Goal: Ask a question

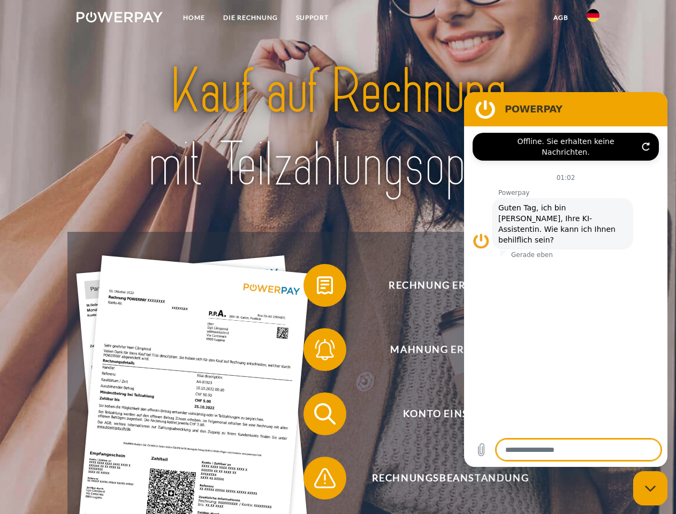
click at [119, 19] on img at bounding box center [120, 17] width 86 height 11
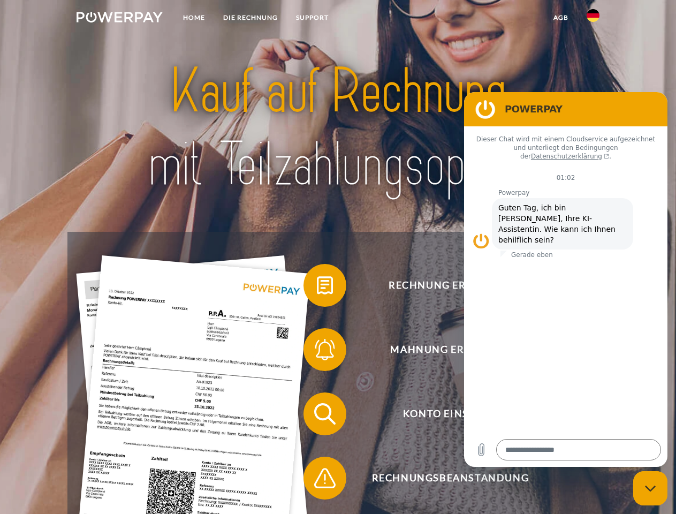
click at [593, 19] on img at bounding box center [593, 15] width 13 height 13
click at [561, 18] on link "agb" at bounding box center [561, 17] width 33 height 19
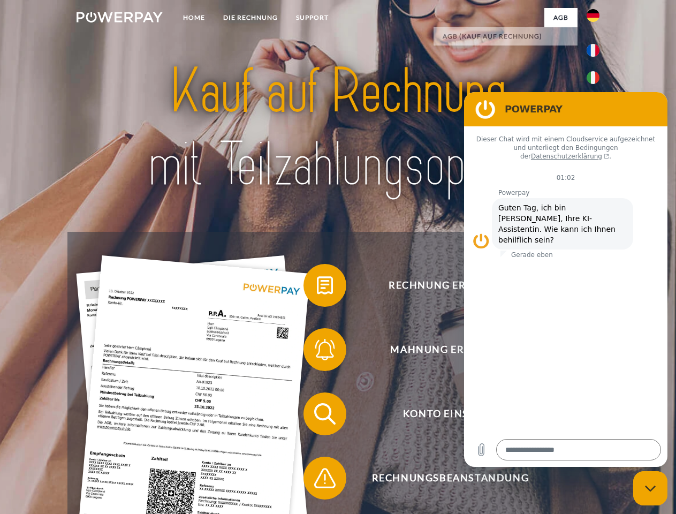
click at [317, 288] on span at bounding box center [309, 286] width 54 height 54
click at [317, 352] on span at bounding box center [309, 350] width 54 height 54
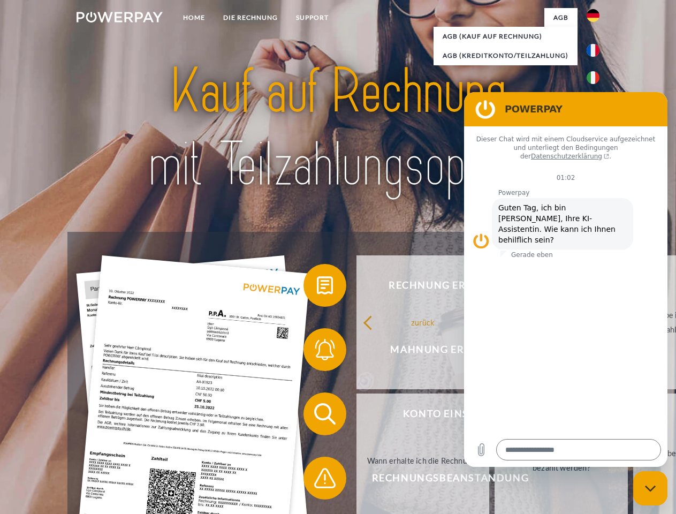
click at [495, 416] on link "Bis wann muss die Rechnung bezahlt werden?" at bounding box center [561, 461] width 133 height 134
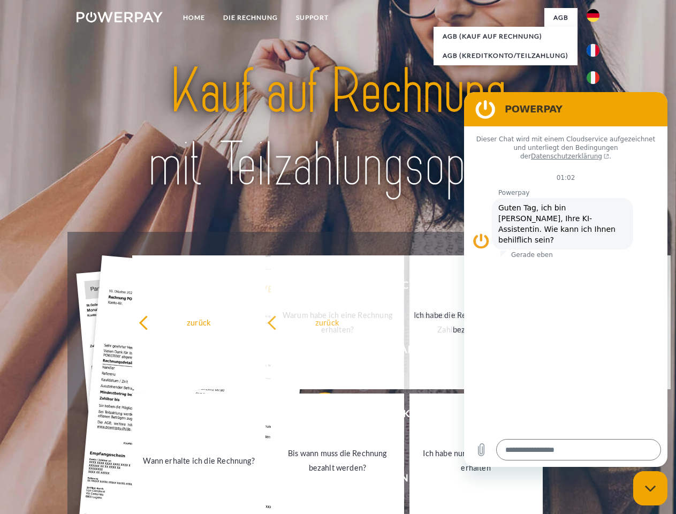
click at [410, 480] on link "Ich habe nur eine Teillieferung erhalten" at bounding box center [476, 461] width 133 height 134
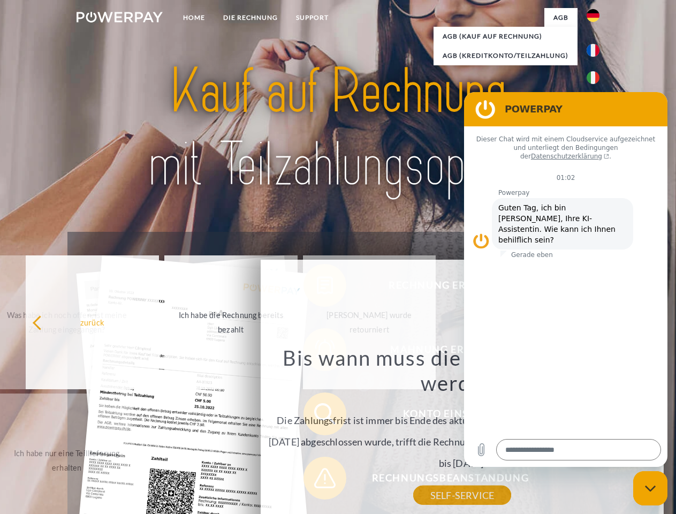
click at [651, 488] on icon "Messaging-Fenster schließen" at bounding box center [650, 488] width 11 height 7
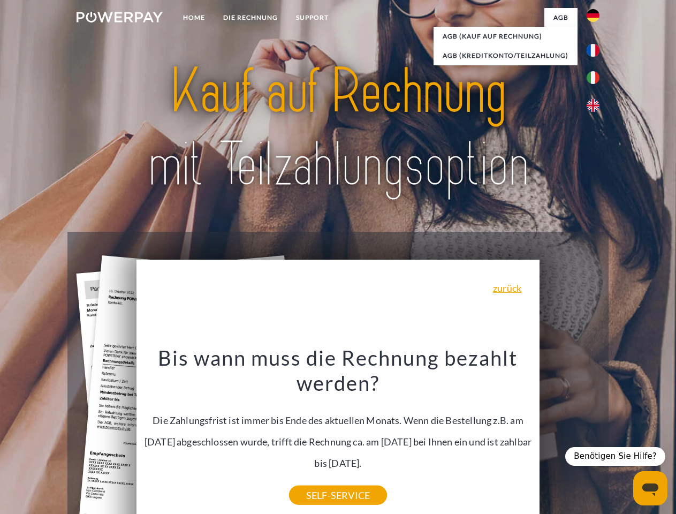
type textarea "*"
